Goal: Information Seeking & Learning: Learn about a topic

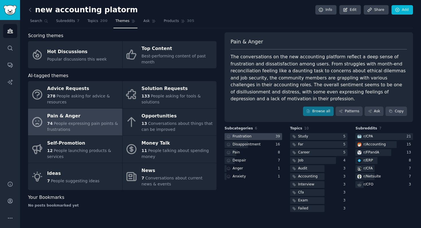
click at [269, 133] on div at bounding box center [253, 136] width 58 height 7
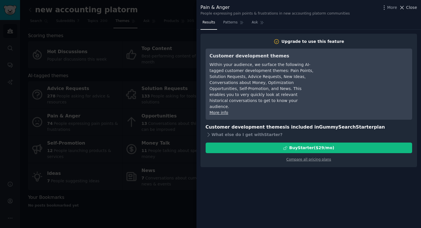
click at [414, 5] on span "Close" at bounding box center [411, 8] width 11 height 6
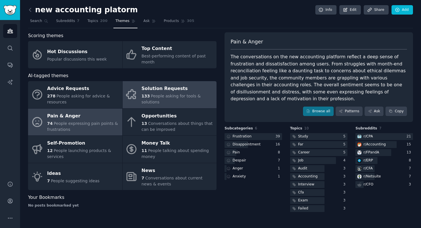
click at [135, 105] on link "Solution Requests 133 People asking for tools & solutions" at bounding box center [170, 94] width 94 height 27
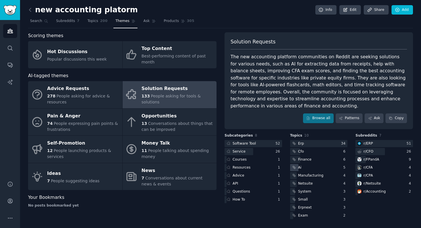
click at [304, 169] on div "Ai" at bounding box center [319, 167] width 58 height 7
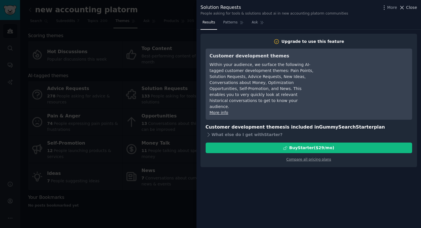
click at [406, 9] on button "Close" at bounding box center [408, 8] width 18 height 6
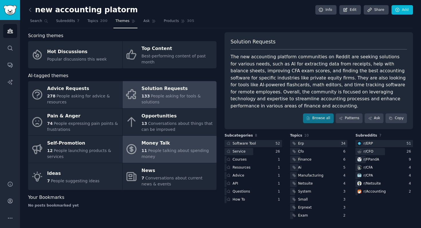
click at [200, 152] on span "People talking about spending money" at bounding box center [174, 154] width 67 height 11
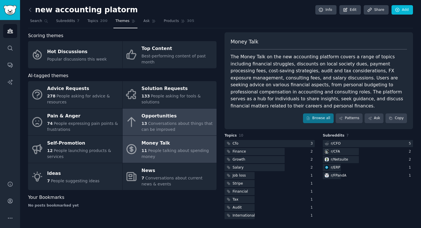
click at [174, 128] on div "13 Conversations about things that can be improved" at bounding box center [177, 127] width 72 height 12
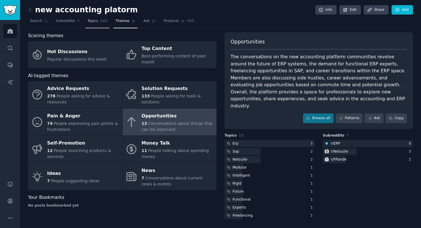
click at [97, 20] on span "Topics" at bounding box center [92, 21] width 11 height 5
